Goal: Transaction & Acquisition: Purchase product/service

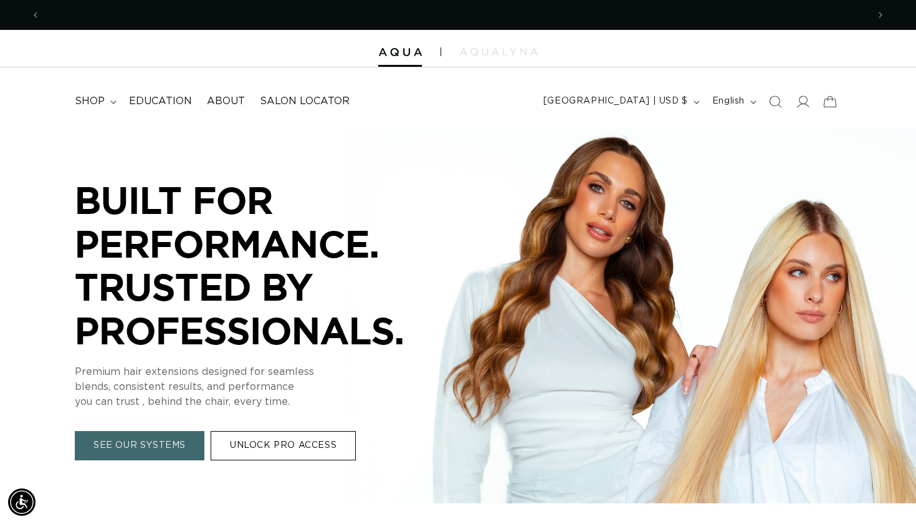
scroll to position [0, 1655]
click at [803, 103] on icon at bounding box center [802, 101] width 13 height 13
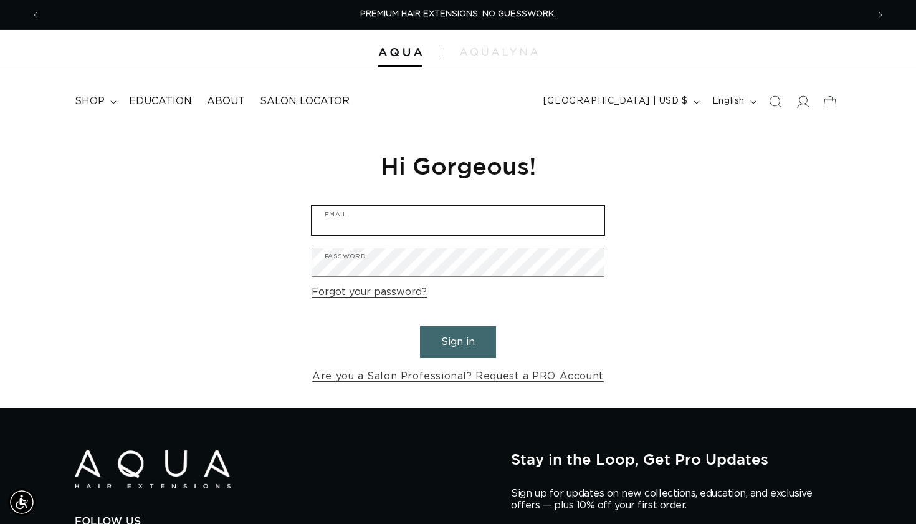
type input "[EMAIL_ADDRESS][DOMAIN_NAME]"
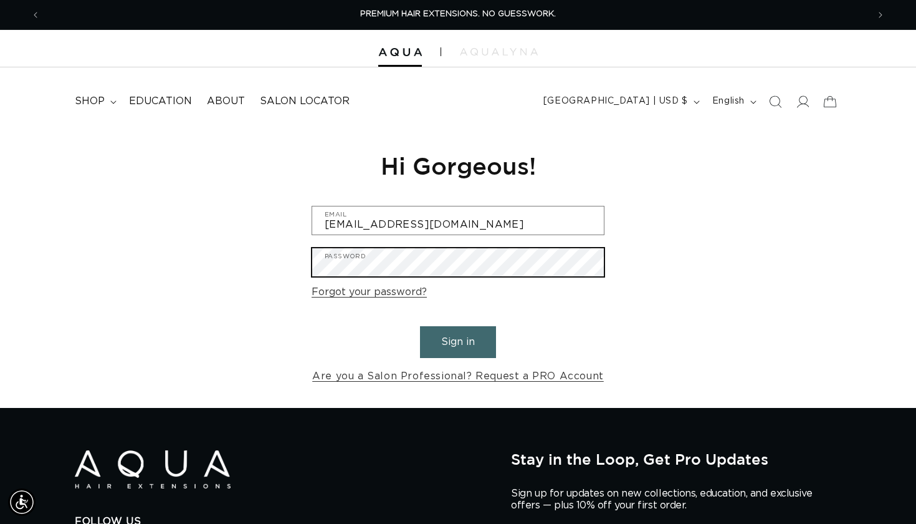
click at [458, 340] on button "Sign in" at bounding box center [458, 342] width 76 height 32
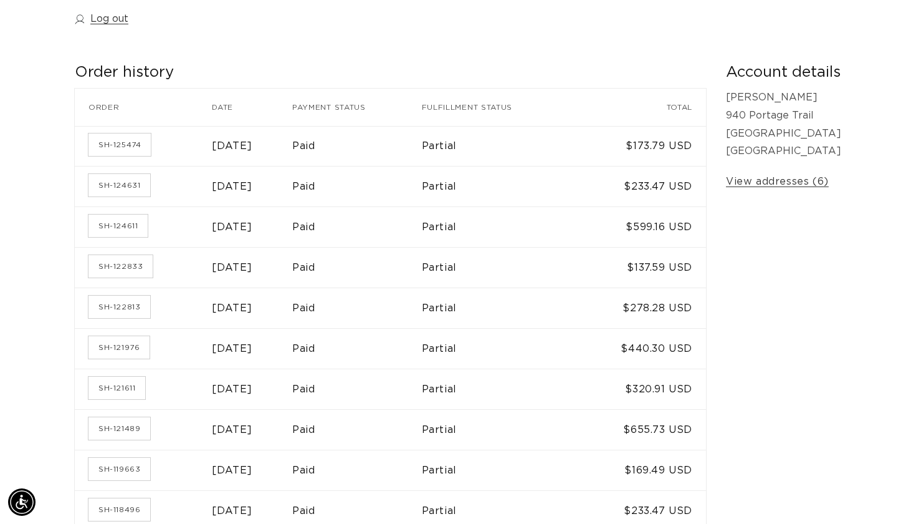
scroll to position [178, 0]
click at [120, 260] on link "SH-122833" at bounding box center [121, 265] width 64 height 22
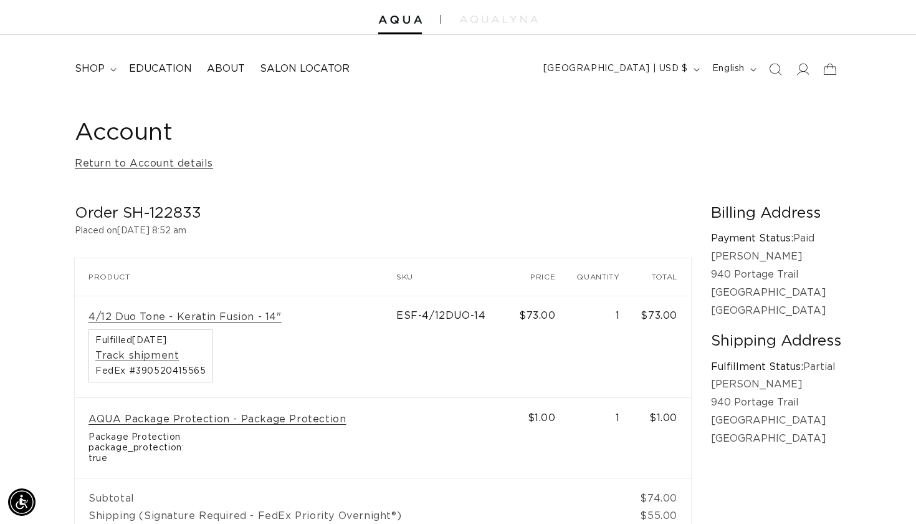
scroll to position [0, 828]
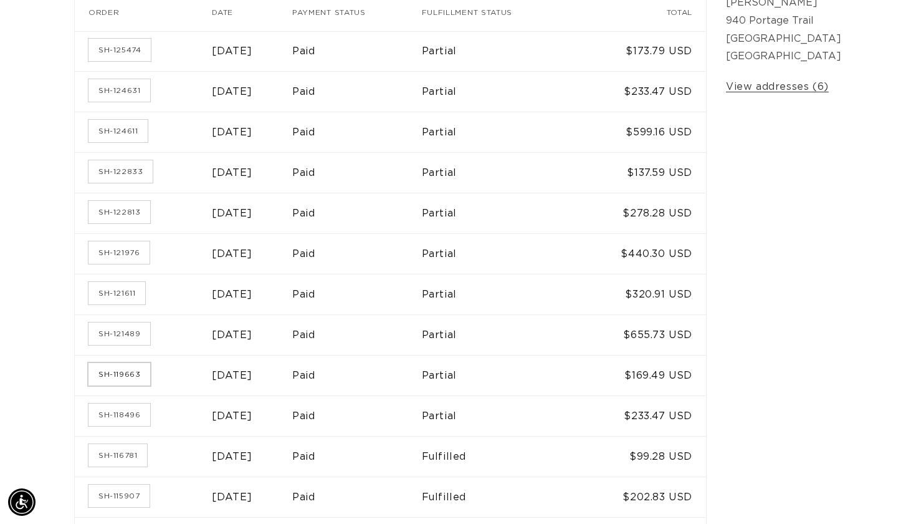
scroll to position [274, 0]
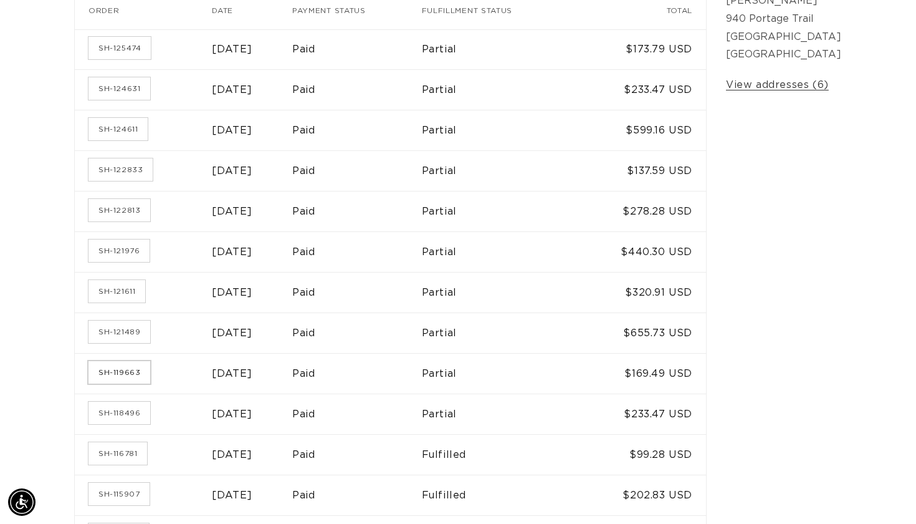
click at [118, 371] on link "SH-119663" at bounding box center [120, 372] width 62 height 22
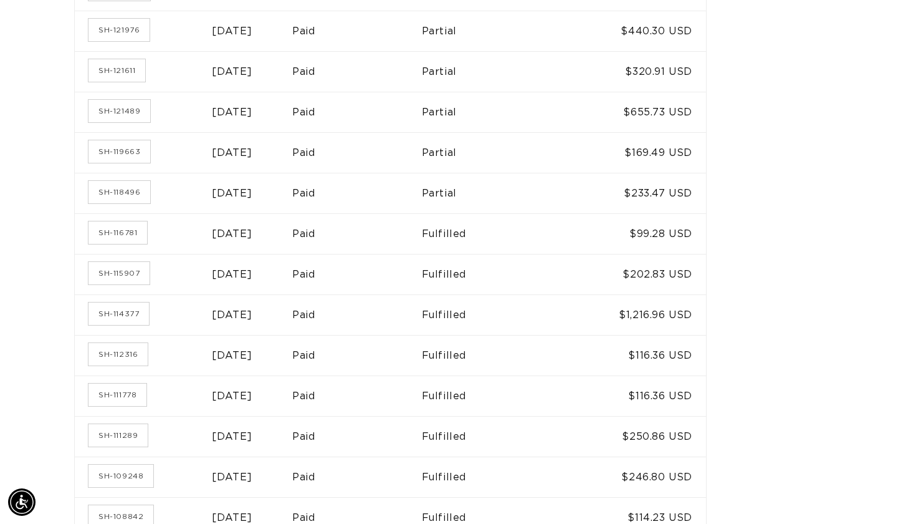
scroll to position [0, 828]
click at [134, 273] on link "SH-115907" at bounding box center [119, 273] width 61 height 22
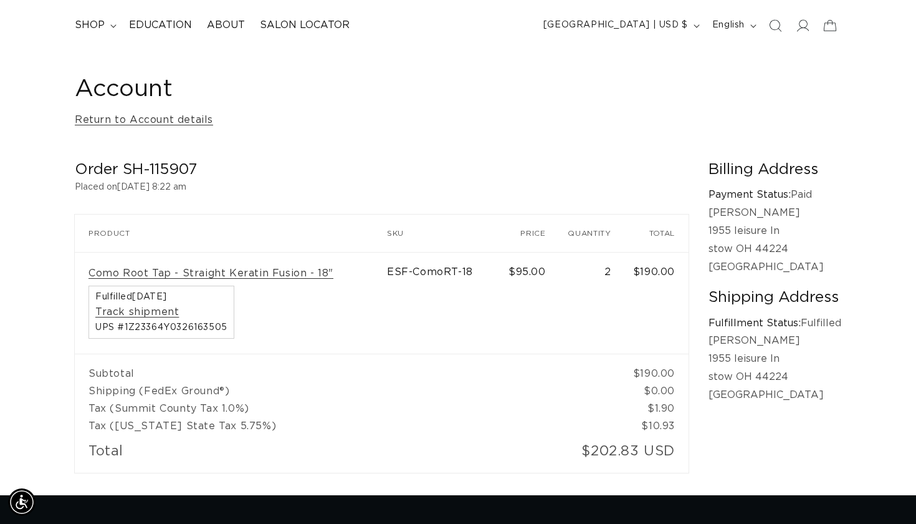
scroll to position [0, 828]
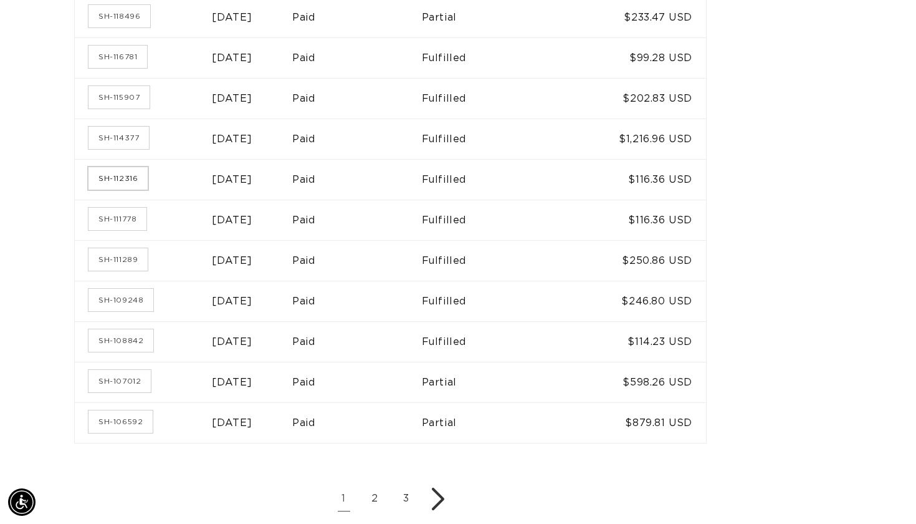
scroll to position [0, 1655]
click at [119, 173] on link "SH-112316" at bounding box center [118, 178] width 59 height 22
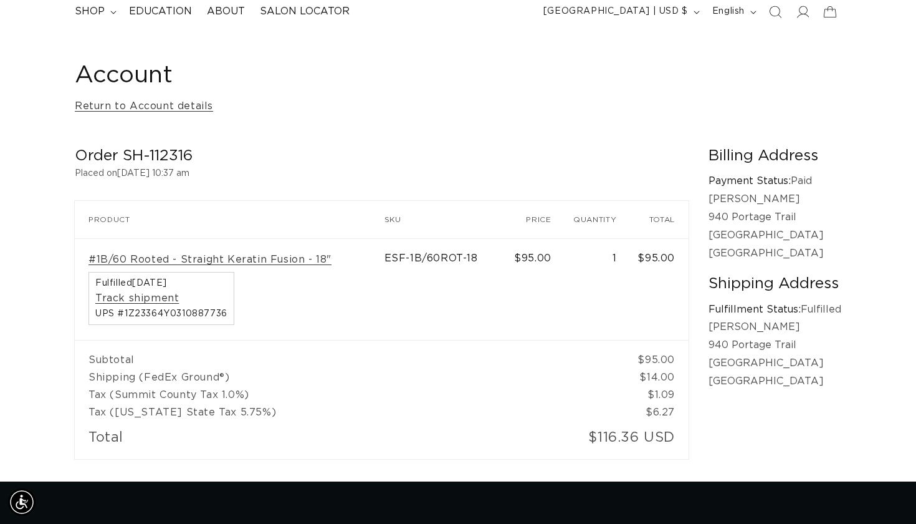
scroll to position [0, 828]
click at [285, 254] on link "#1B/60 Rooted - Straight Keratin Fusion - 18"" at bounding box center [210, 259] width 243 height 13
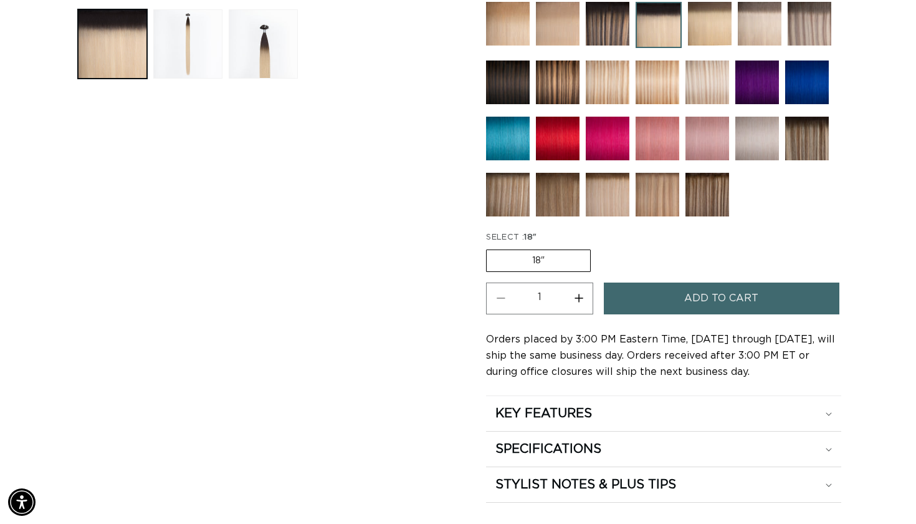
scroll to position [568, 0]
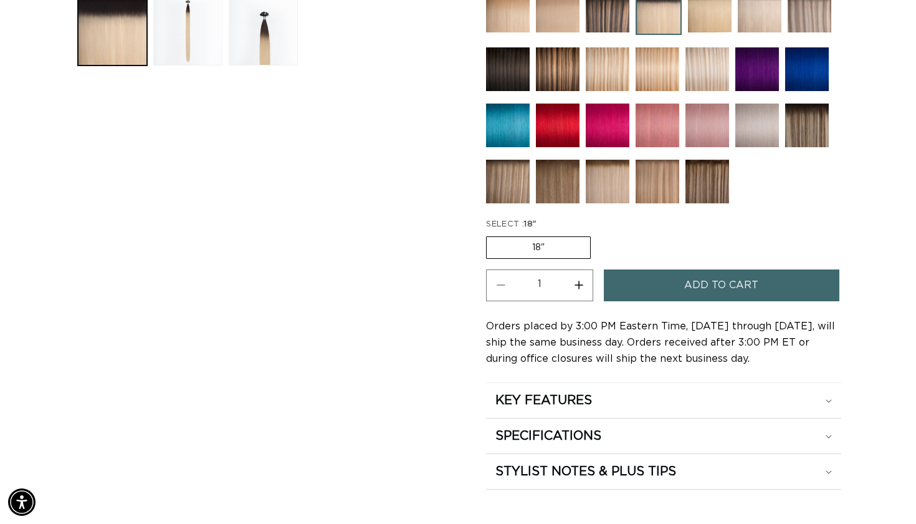
click at [699, 284] on span "Add to cart" at bounding box center [721, 285] width 74 height 32
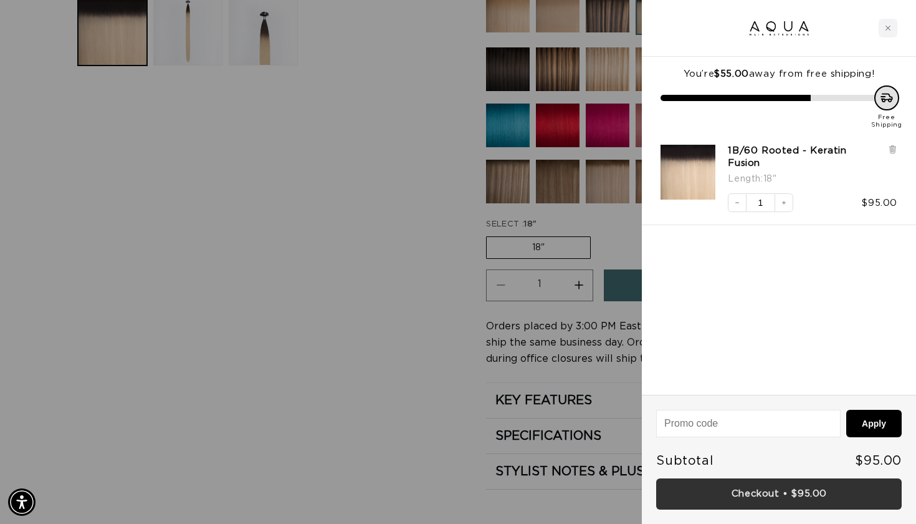
scroll to position [0, 0]
click at [807, 497] on link "Checkout • $95.00" at bounding box center [779, 494] width 246 height 32
